Goal: Task Accomplishment & Management: Use online tool/utility

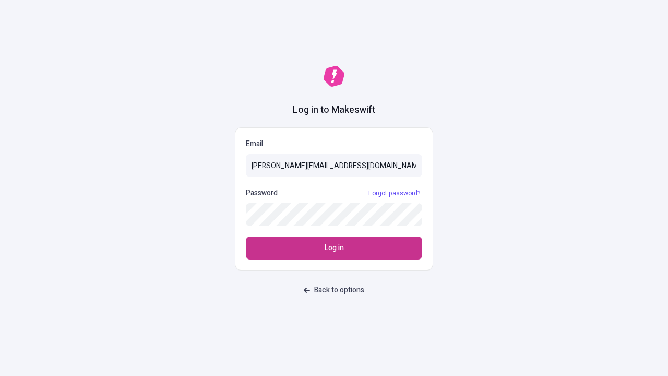
click at [334, 248] on span "Log in" at bounding box center [333, 247] width 19 height 11
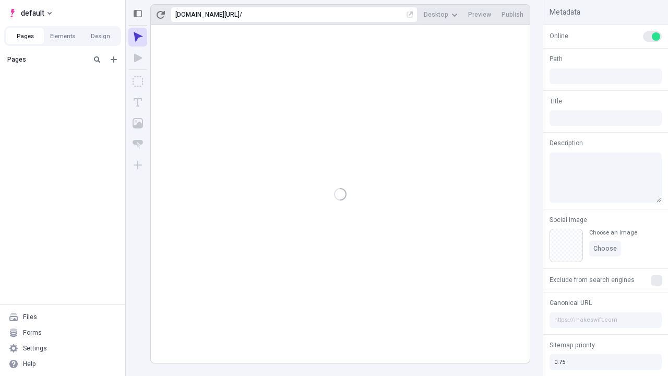
type input "/deep-link-cumque"
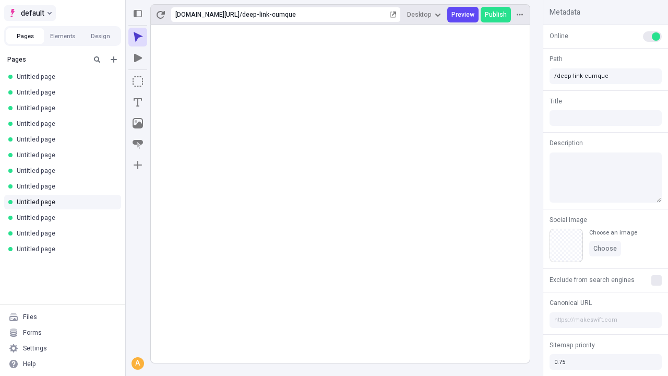
click at [29, 13] on span "default" at bounding box center [32, 13] width 23 height 13
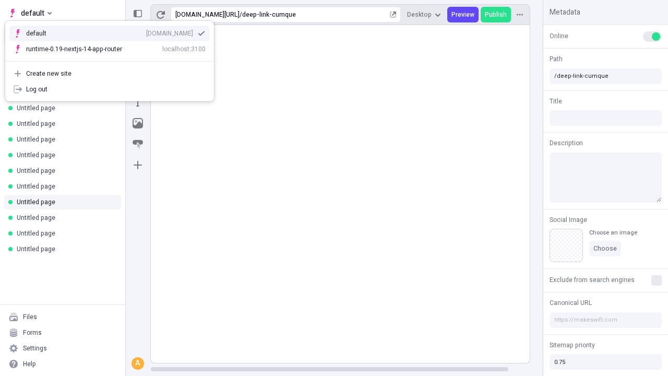
click at [110, 74] on div "Create new site" at bounding box center [115, 73] width 179 height 8
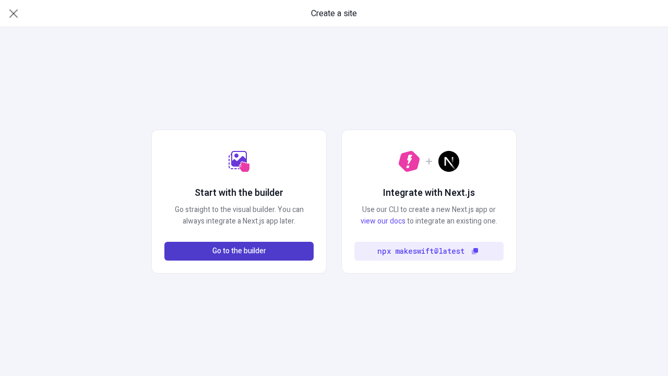
click at [239, 251] on span "Go to the builder" at bounding box center [239, 250] width 54 height 11
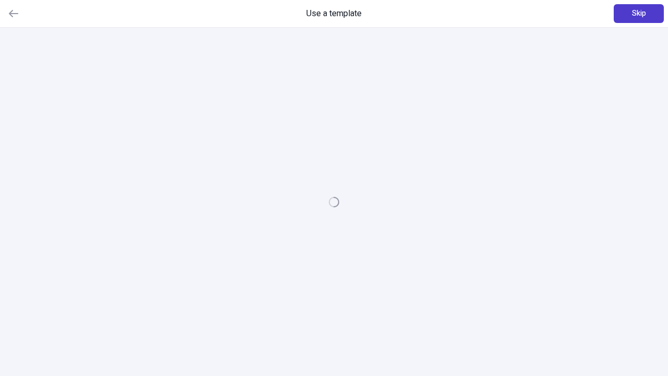
click at [638, 14] on span "Skip" at bounding box center [639, 13] width 14 height 11
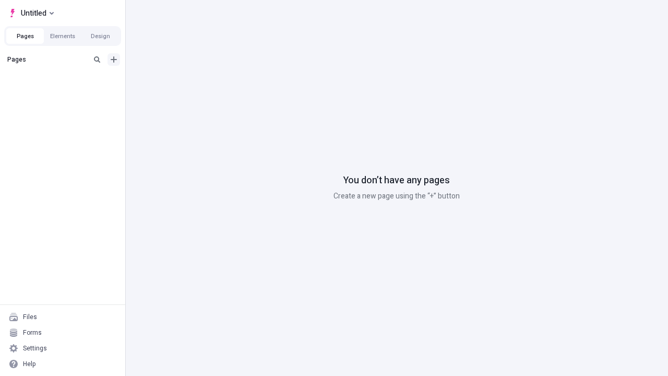
click at [114, 59] on icon "Add new" at bounding box center [114, 59] width 6 height 6
click at [169, 81] on span "Blank page" at bounding box center [175, 81] width 65 height 8
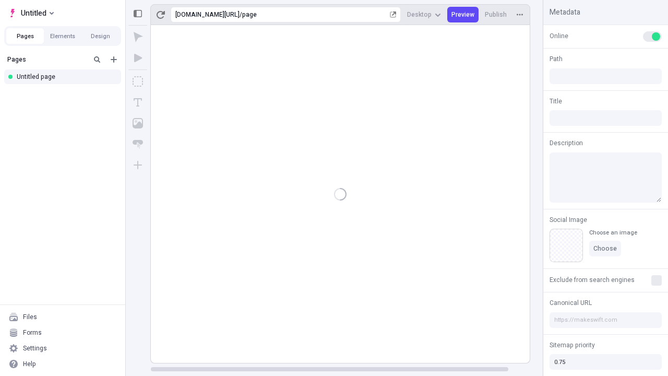
type input "/page"
click at [138, 81] on icon "Box" at bounding box center [137, 81] width 10 height 10
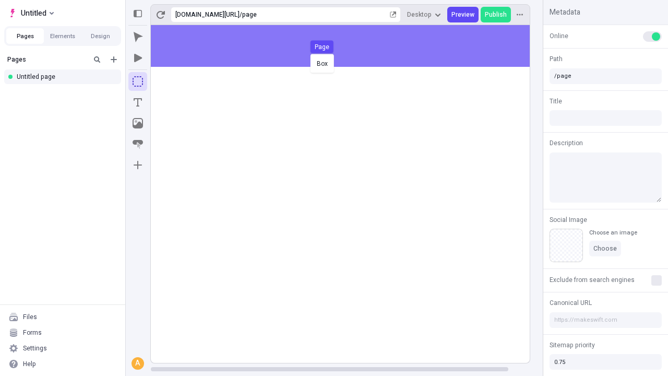
click at [350, 46] on div "Box Page" at bounding box center [334, 188] width 668 height 376
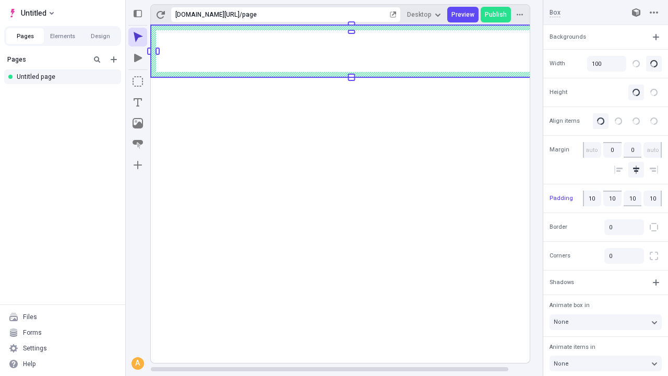
click at [138, 123] on icon "Image" at bounding box center [137, 123] width 10 height 10
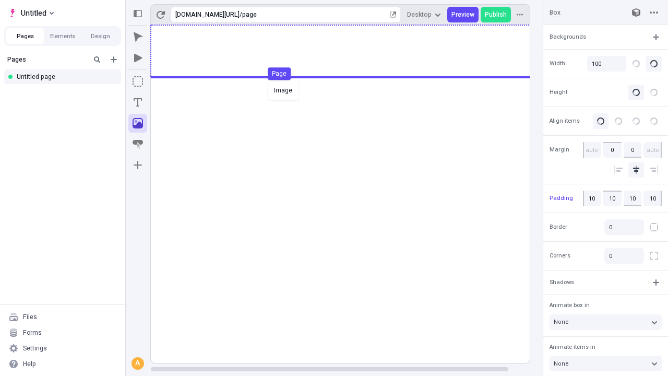
click at [350, 51] on div "Image Page" at bounding box center [334, 188] width 668 height 376
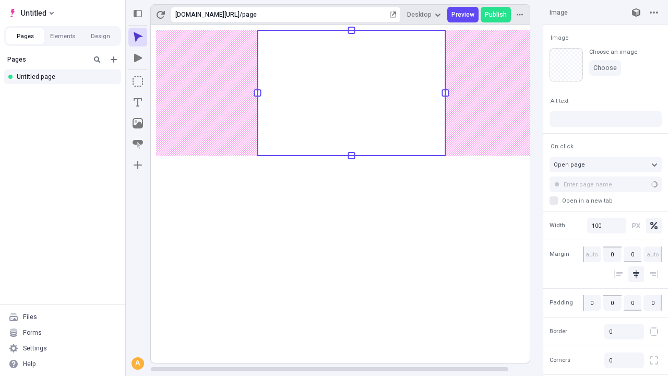
click at [138, 102] on icon "Text" at bounding box center [138, 102] width 8 height 8
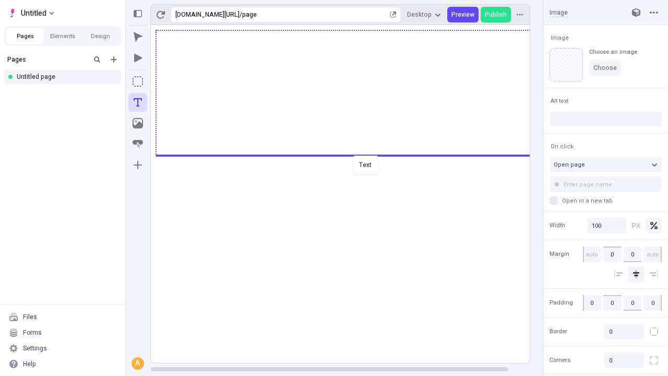
click at [350, 154] on div "Text" at bounding box center [334, 188] width 668 height 376
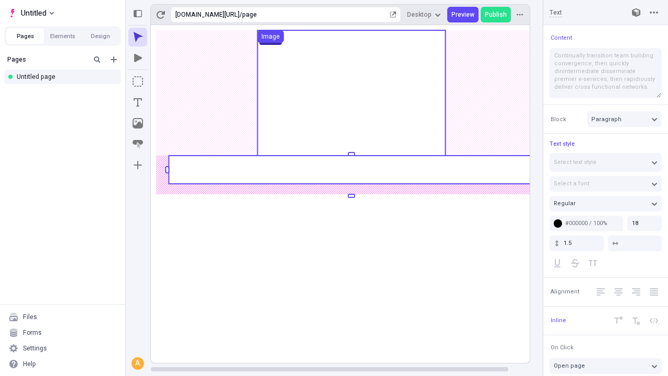
click at [350, 170] on rect at bounding box center [350, 169] width 365 height 28
click at [350, 170] on rect at bounding box center [351, 193] width 401 height 337
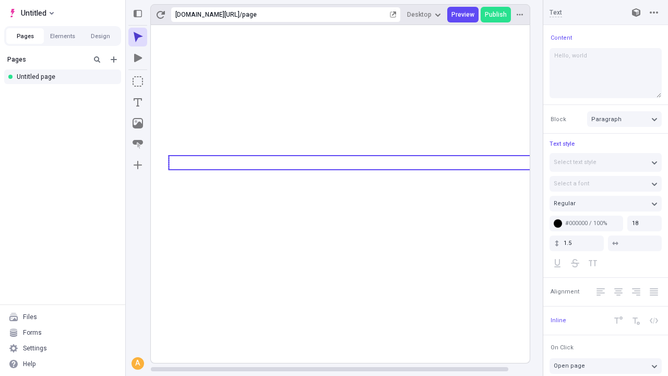
type textarea "Hello, world!"
click at [138, 123] on icon "Image" at bounding box center [137, 123] width 10 height 10
